Goal: Check status: Check status

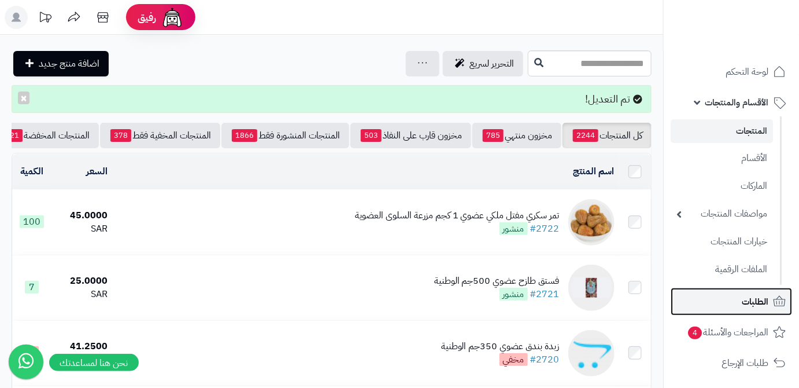
click at [763, 295] on span "الطلبات" at bounding box center [755, 301] width 27 height 16
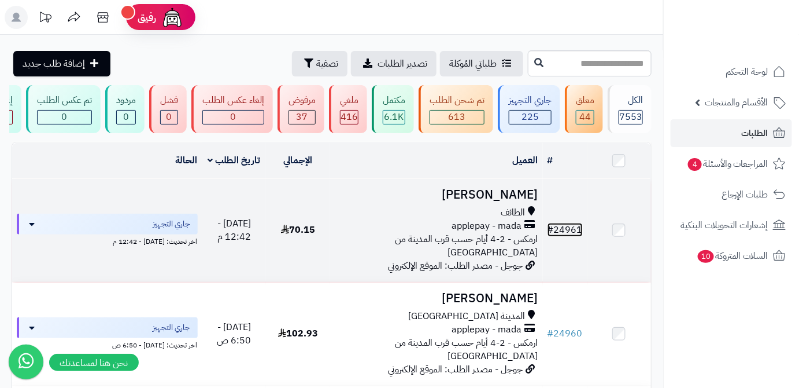
click at [561, 234] on link "# 24961" at bounding box center [565, 230] width 35 height 14
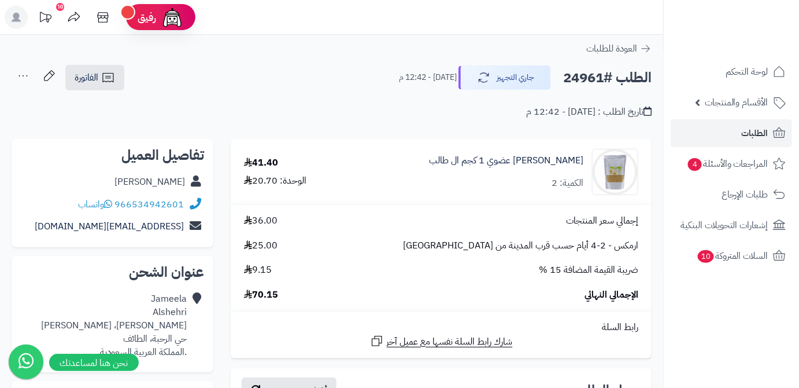
drag, startPoint x: 112, startPoint y: 180, endPoint x: 185, endPoint y: 187, distance: 73.2
click at [185, 187] on div "Jameela Alshehri" at bounding box center [112, 182] width 183 height 23
copy link "Jameela Alshehri"
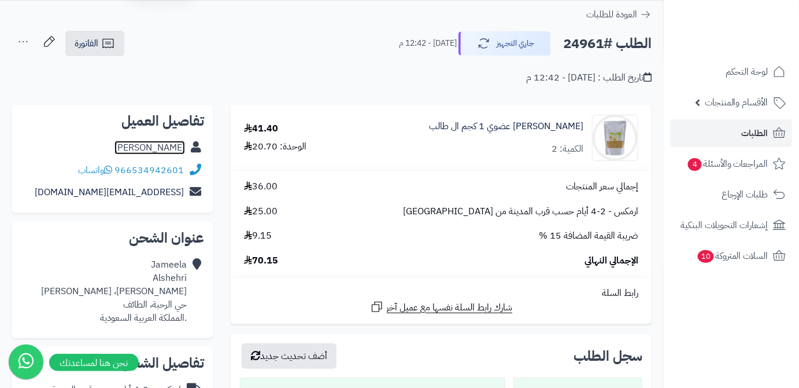
scroll to position [52, 0]
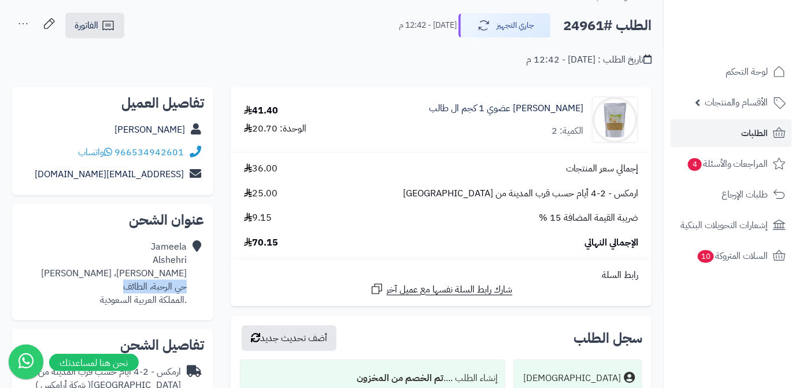
drag, startPoint x: 119, startPoint y: 287, endPoint x: 186, endPoint y: 289, distance: 67.7
click at [186, 289] on div "Jameela Alshehri البسطامي، السيل الصغير حي الرحبة، الطائف .المملكة العربية السع…" at bounding box center [114, 273] width 146 height 66
copy div "حي الرحبة، الطائف"
click at [579, 21] on h2 "الطلب #24961" at bounding box center [607, 26] width 88 height 24
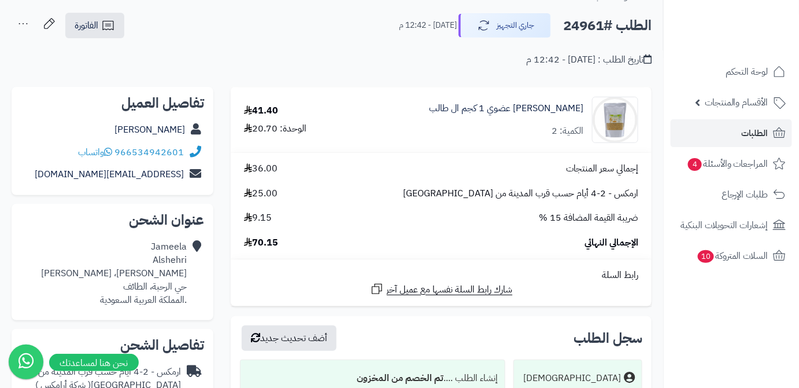
copy h2 "24961"
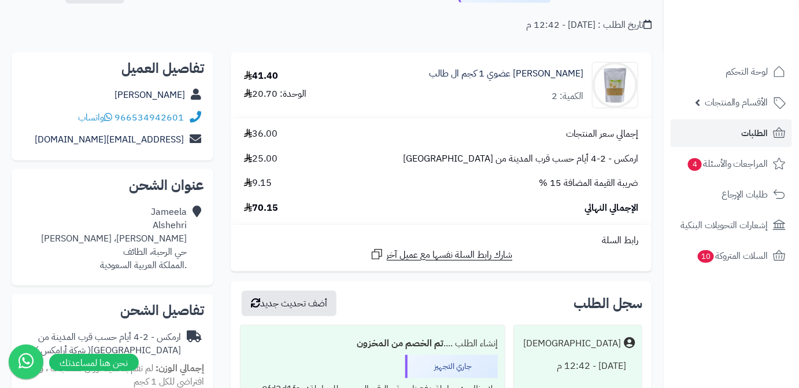
scroll to position [105, 0]
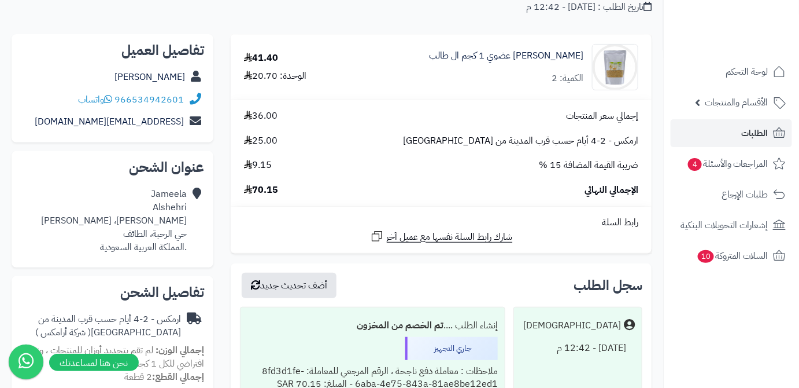
drag, startPoint x: 253, startPoint y: 193, endPoint x: 297, endPoint y: 190, distance: 44.7
click at [297, 190] on div "الإجمالي النهائي 70.15" at bounding box center [441, 189] width 412 height 13
copy span "70.15"
drag, startPoint x: 489, startPoint y: 61, endPoint x: 586, endPoint y: 53, distance: 97.5
click at [586, 53] on div "شعير عضوي 1 كجم ال طالب الكمية: 2" at bounding box center [499, 67] width 297 height 46
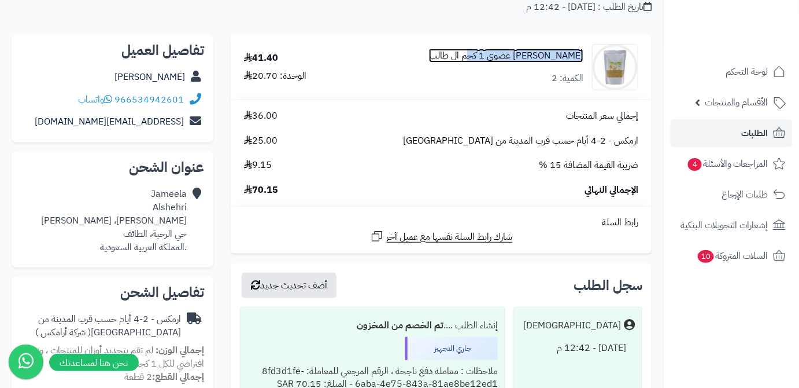
copy link "شعير عضوي 1 كجم ال طالب"
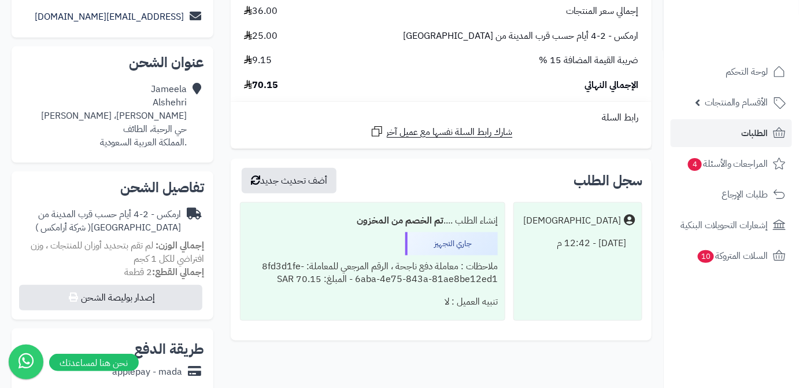
scroll to position [210, 0]
